Goal: Find specific page/section: Find specific page/section

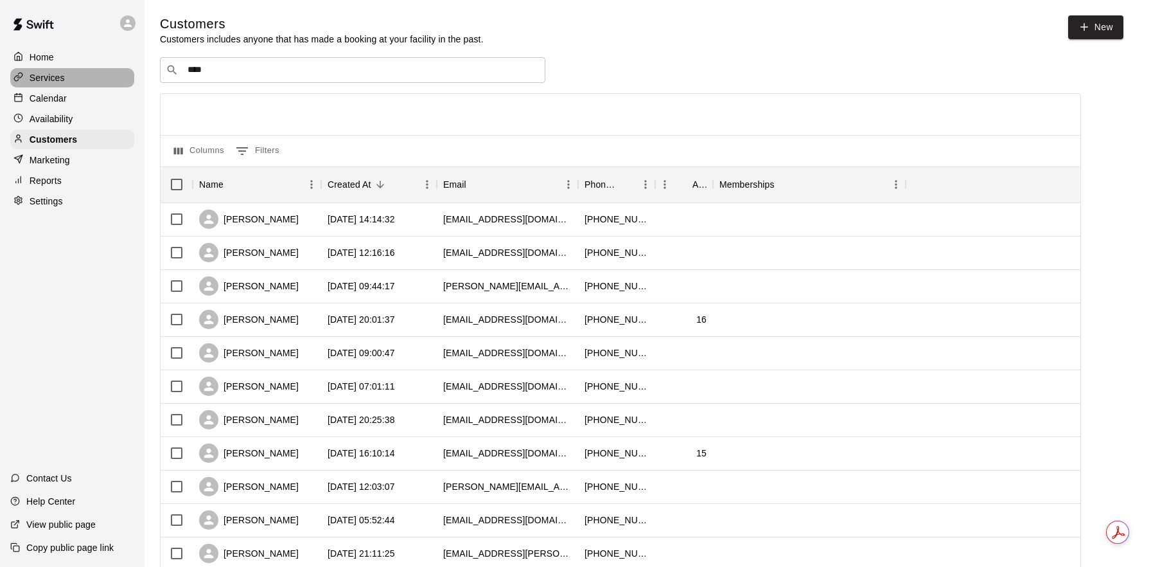
click at [76, 78] on div "Services" at bounding box center [72, 77] width 124 height 19
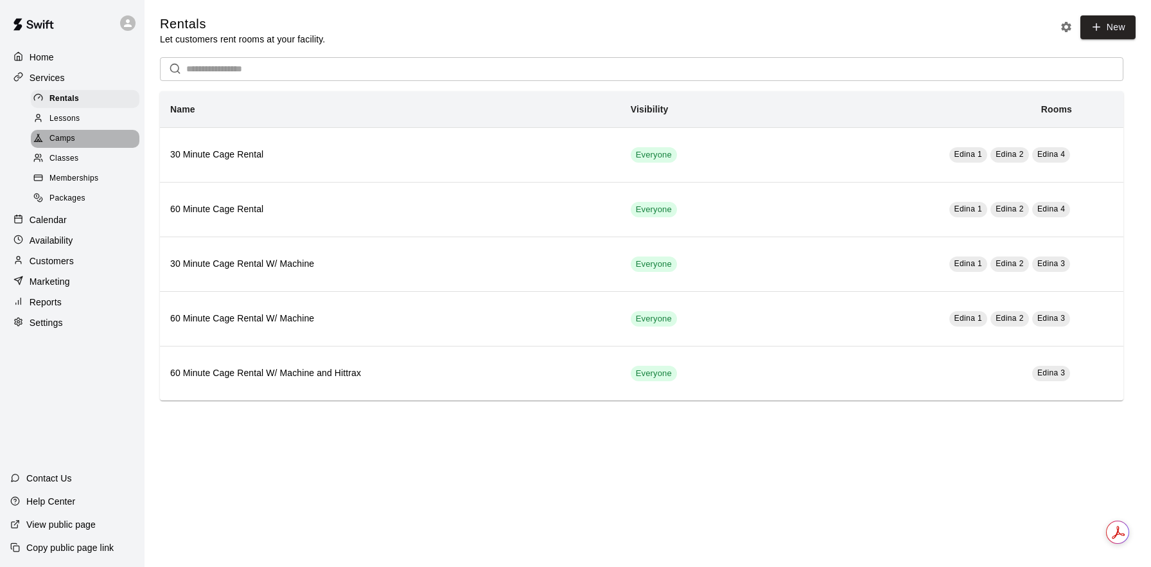
click at [90, 139] on div "Camps" at bounding box center [85, 139] width 109 height 18
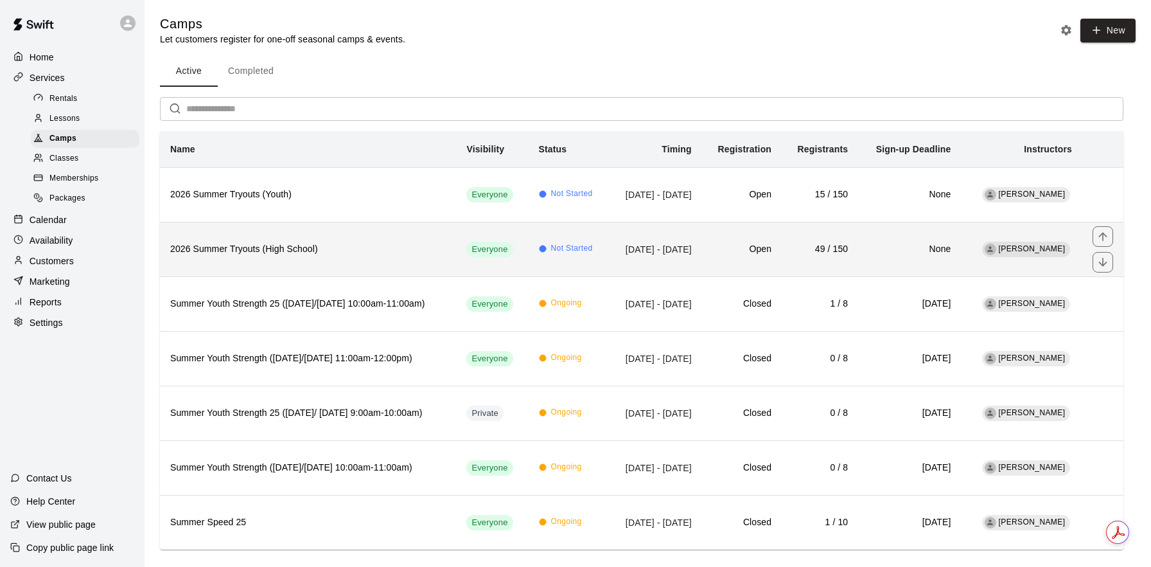
click at [371, 235] on th "2026 Summer Tryouts (High School)" at bounding box center [308, 249] width 296 height 55
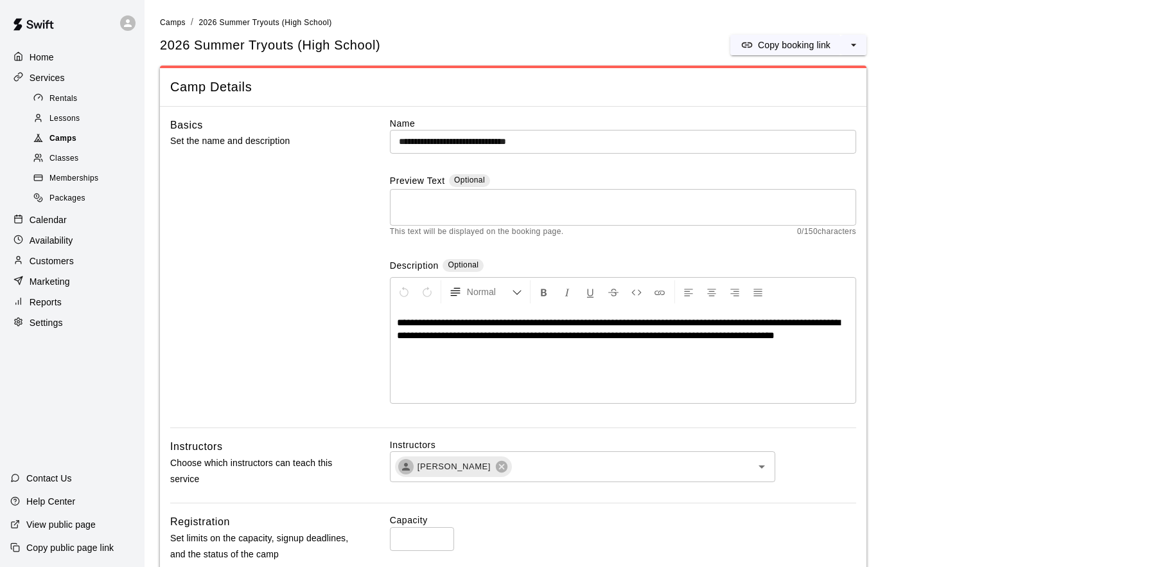
click at [102, 135] on div "Camps" at bounding box center [85, 139] width 109 height 18
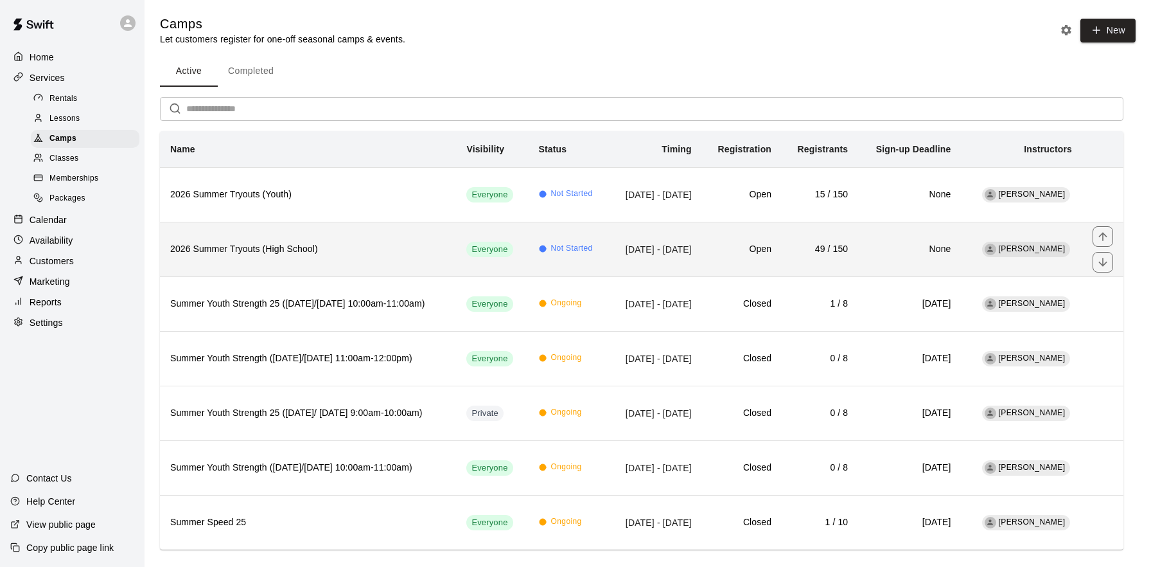
click at [356, 252] on h6 "2026 Summer Tryouts (High School)" at bounding box center [308, 249] width 276 height 14
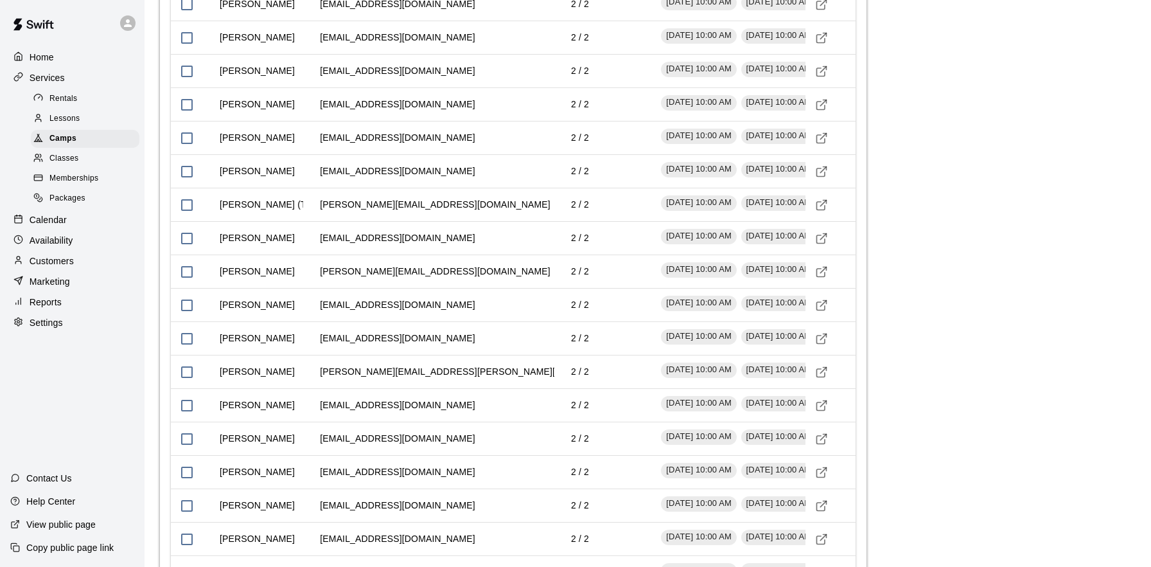
scroll to position [1806, 0]
